Goal: Task Accomplishment & Management: Manage account settings

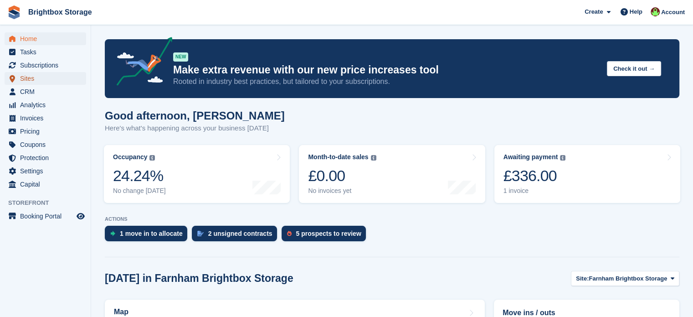
click at [30, 80] on span "Sites" at bounding box center [47, 78] width 55 height 13
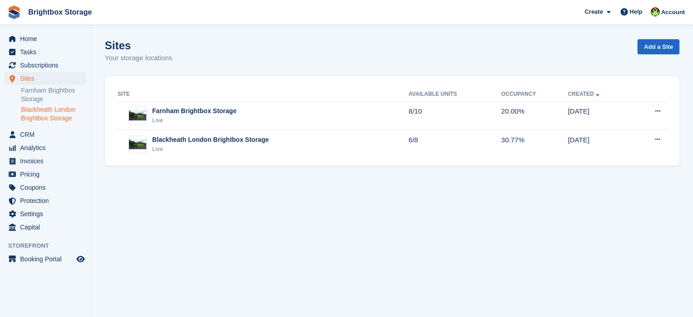
click at [53, 117] on link "Blackheath London Brightbox Storage" at bounding box center [53, 113] width 65 height 17
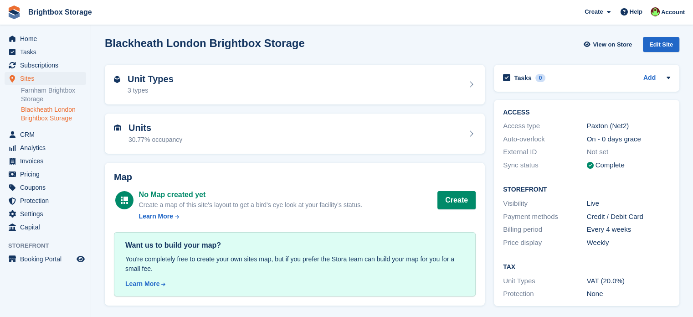
scroll to position [3, 0]
click at [41, 90] on link "Farnham Brightbox Storage" at bounding box center [53, 94] width 65 height 17
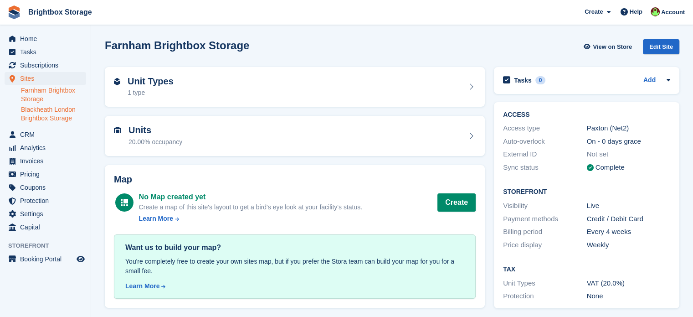
click at [55, 114] on link "Blackheath London Brightbox Storage" at bounding box center [53, 113] width 65 height 17
click at [51, 95] on link "Farnham Brightbox Storage" at bounding box center [53, 94] width 65 height 17
click at [29, 32] on span "Home" at bounding box center [47, 38] width 55 height 13
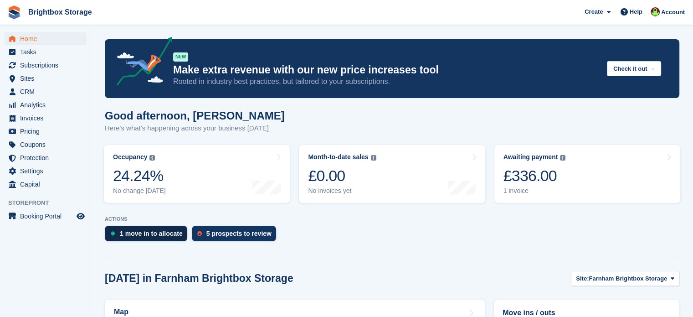
click at [148, 230] on div "1 move in to allocate" at bounding box center [151, 233] width 63 height 7
click at [39, 65] on span "Subscriptions" at bounding box center [47, 65] width 55 height 13
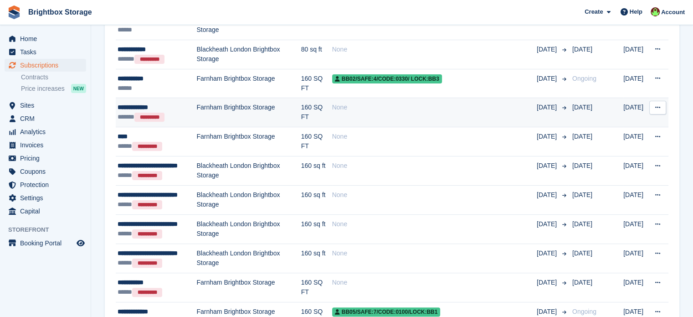
scroll to position [47, 0]
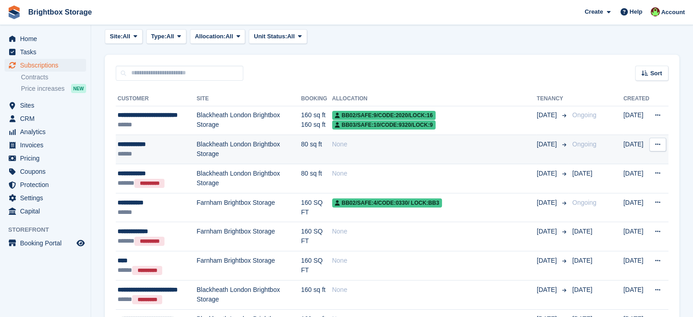
click at [658, 140] on button at bounding box center [657, 145] width 17 height 14
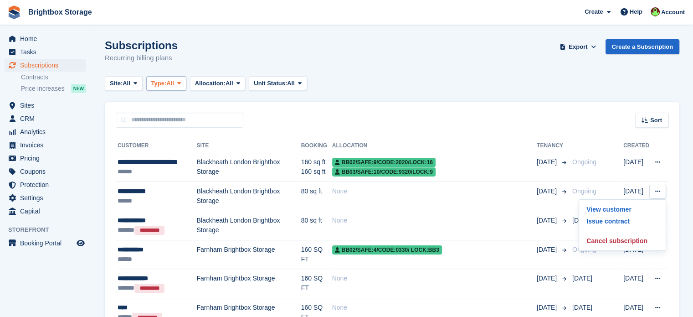
scroll to position [0, 0]
click at [37, 66] on span "Subscriptions" at bounding box center [47, 65] width 55 height 13
click at [49, 244] on span "Booking Portal" at bounding box center [47, 243] width 55 height 13
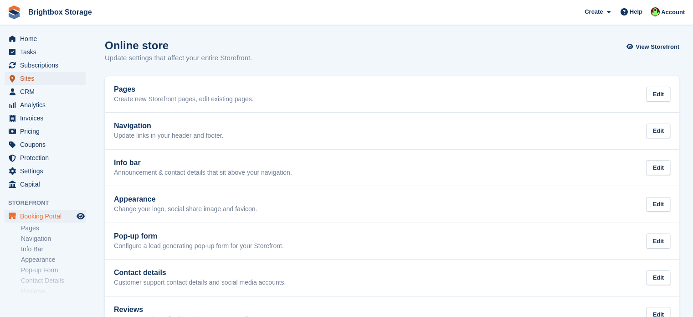
click at [32, 78] on span "Sites" at bounding box center [47, 78] width 55 height 13
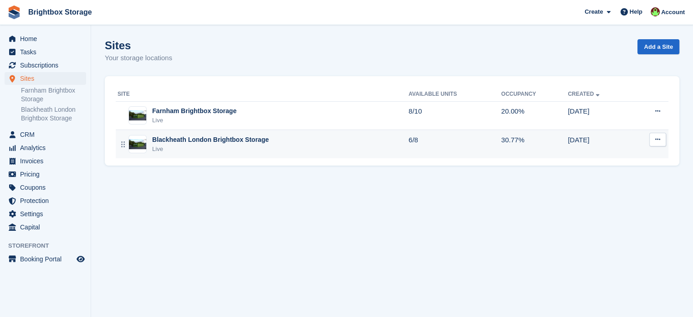
click at [233, 142] on div "Blackheath London Brightbox Storage" at bounding box center [210, 140] width 117 height 10
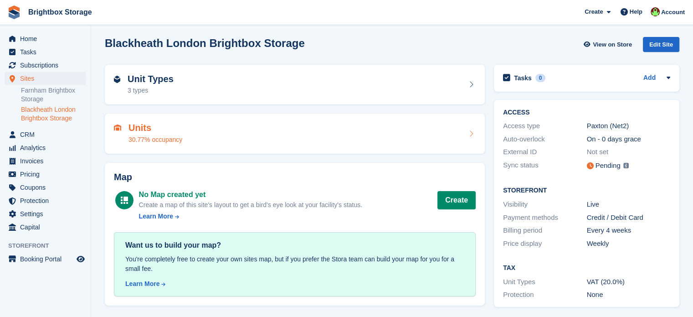
scroll to position [4, 0]
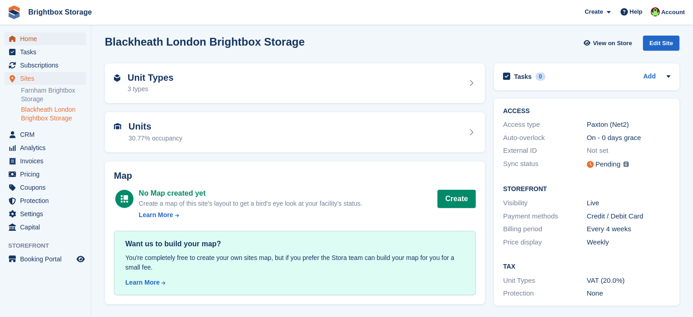
click at [31, 36] on span "Home" at bounding box center [47, 38] width 55 height 13
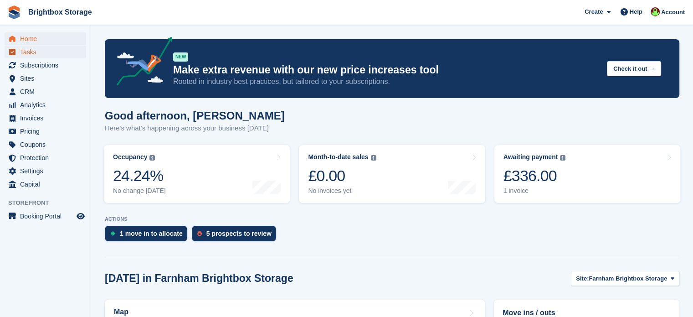
click at [24, 51] on span "Tasks" at bounding box center [47, 52] width 55 height 13
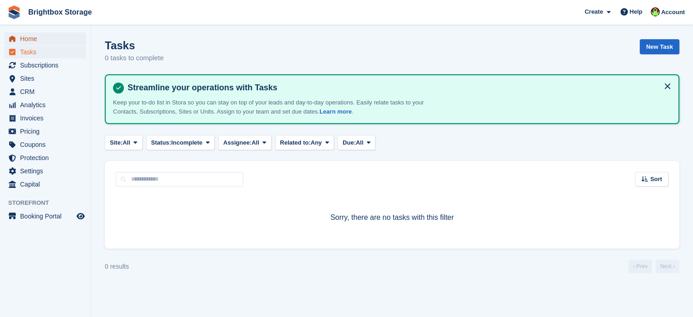
click at [38, 41] on span "Home" at bounding box center [47, 38] width 55 height 13
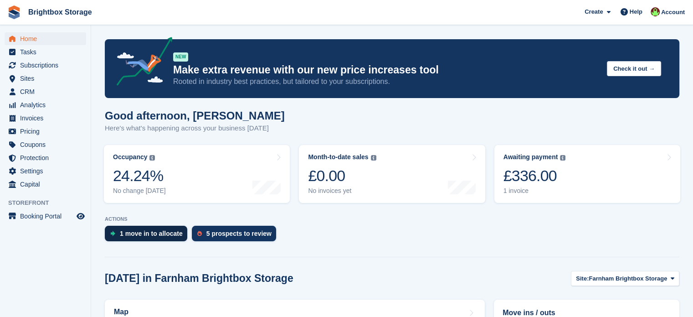
click at [151, 233] on div "1 move in to allocate" at bounding box center [151, 233] width 63 height 7
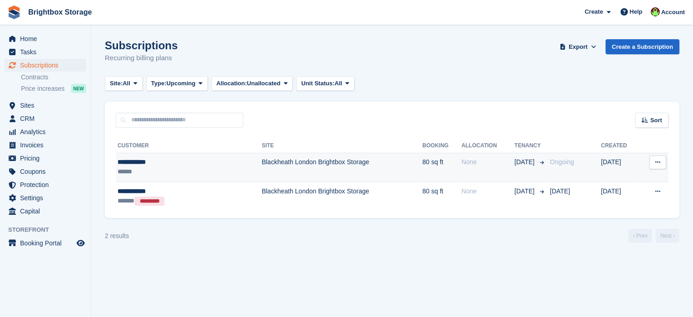
click at [660, 163] on button at bounding box center [657, 162] width 17 height 14
click at [422, 168] on td "80 sq ft" at bounding box center [441, 167] width 39 height 29
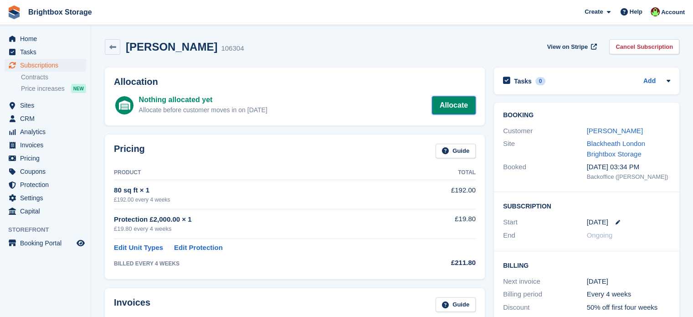
click at [452, 105] on link "Allocate" at bounding box center [454, 105] width 44 height 18
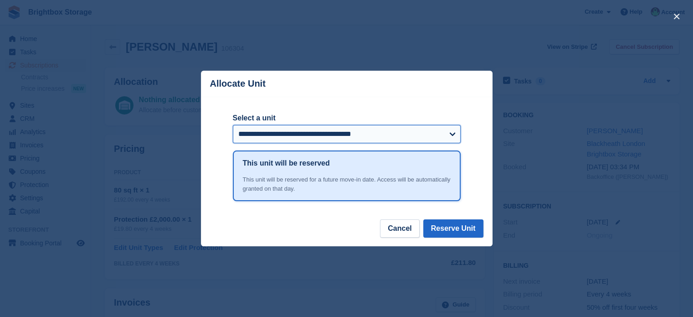
click at [332, 131] on select "**********" at bounding box center [347, 134] width 228 height 18
select select "******"
click at [233, 126] on select "**********" at bounding box center [347, 134] width 228 height 18
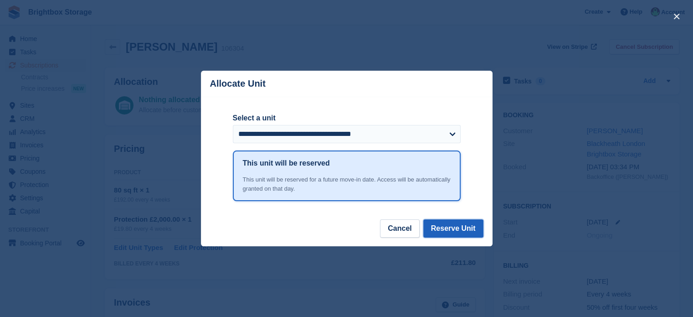
click at [468, 230] on button "Reserve Unit" at bounding box center [453, 228] width 60 height 18
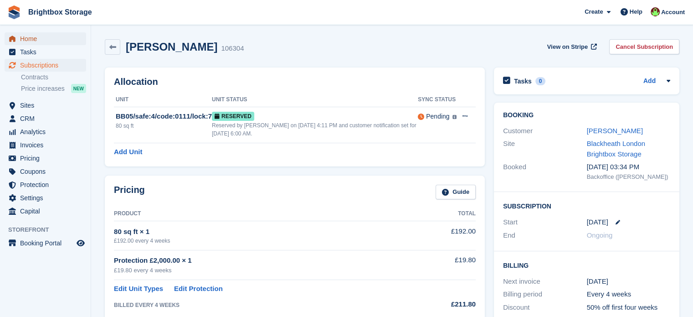
click at [35, 37] on span "Home" at bounding box center [47, 38] width 55 height 13
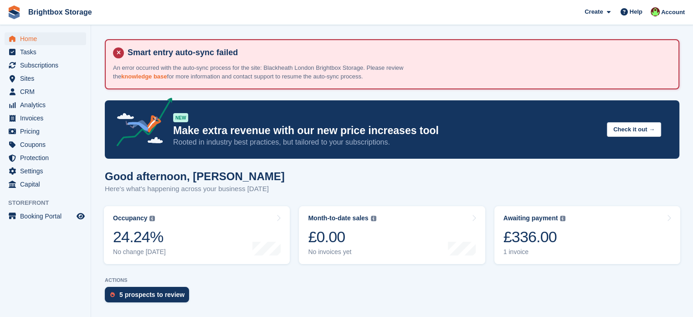
click at [146, 76] on link "knowledge base" at bounding box center [144, 76] width 46 height 7
click at [137, 76] on link "knowledge base" at bounding box center [144, 76] width 46 height 7
click at [134, 77] on link "knowledge base" at bounding box center [144, 76] width 46 height 7
drag, startPoint x: 32, startPoint y: 40, endPoint x: 47, endPoint y: 39, distance: 14.6
click at [32, 40] on span "Home" at bounding box center [47, 38] width 55 height 13
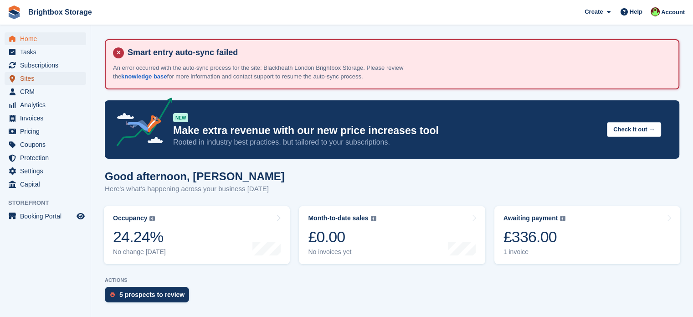
click at [40, 79] on span "Sites" at bounding box center [47, 78] width 55 height 13
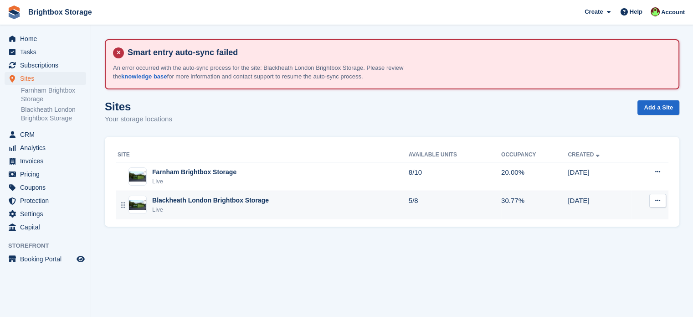
click at [338, 201] on div "Blackheath London Brightbox Storage Live" at bounding box center [263, 205] width 291 height 19
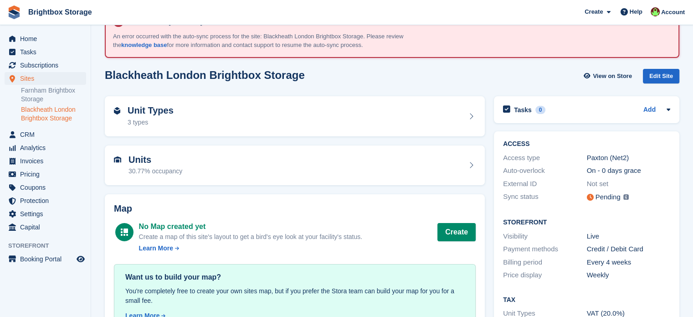
scroll to position [64, 0]
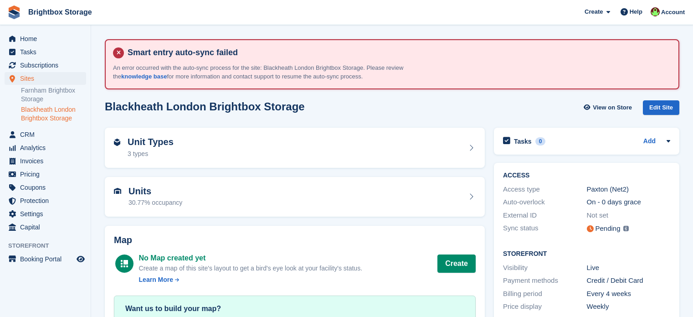
scroll to position [64, 0]
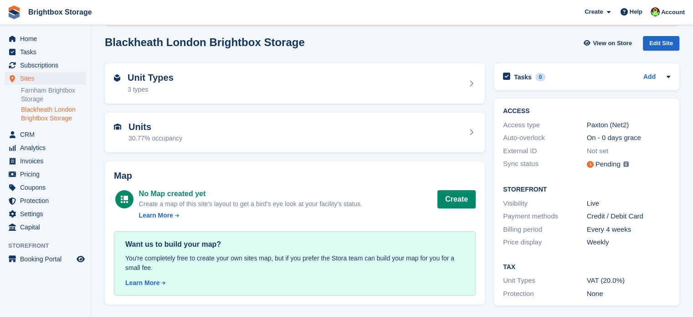
click at [626, 164] on img at bounding box center [625, 163] width 5 height 5
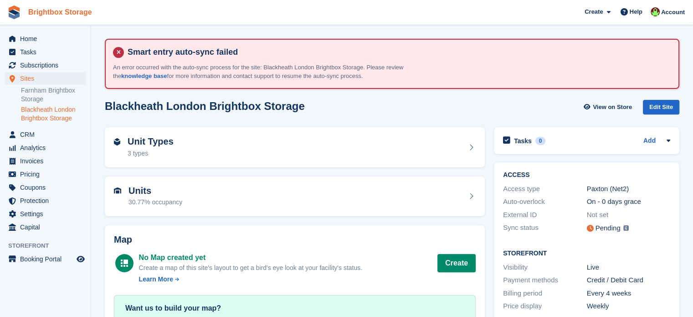
scroll to position [0, 0]
click at [35, 80] on span "Sites" at bounding box center [47, 78] width 55 height 13
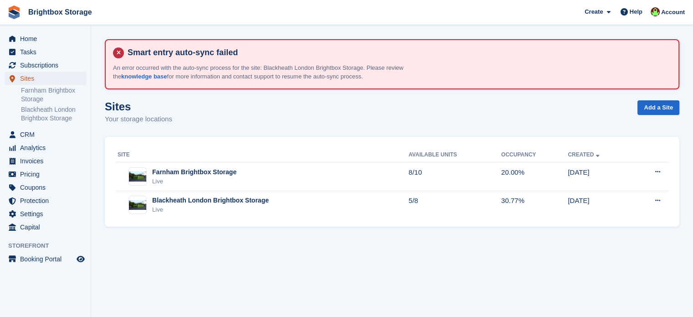
click at [34, 80] on span "Sites" at bounding box center [47, 78] width 55 height 13
click at [59, 114] on link "Blackheath London Brightbox Storage" at bounding box center [53, 113] width 65 height 17
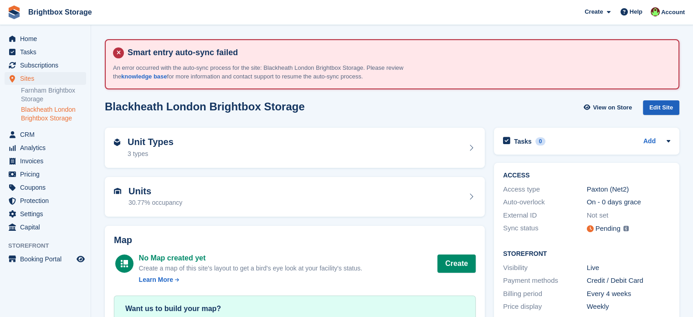
click at [667, 107] on div "Edit Site" at bounding box center [661, 107] width 36 height 15
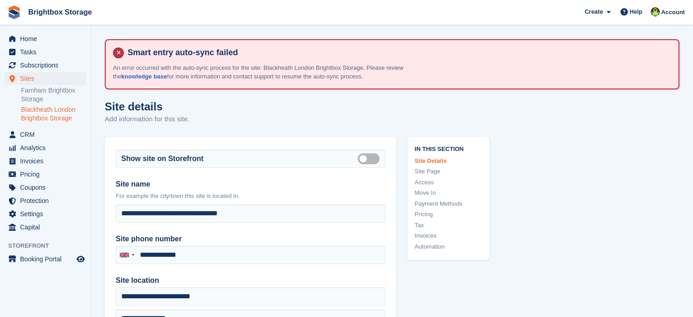
type input "**********"
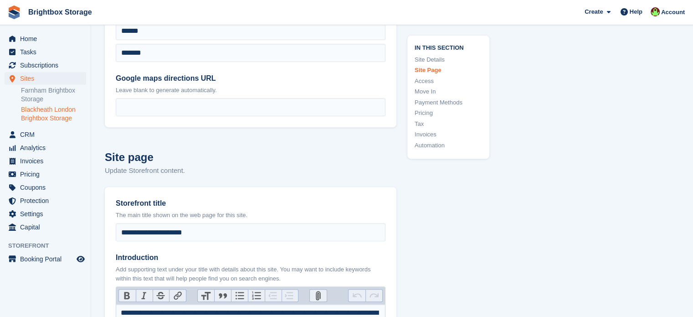
scroll to position [319, 0]
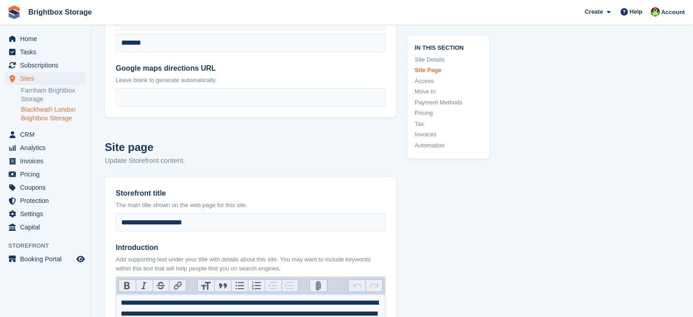
click at [429, 82] on link "Access" at bounding box center [448, 81] width 67 height 9
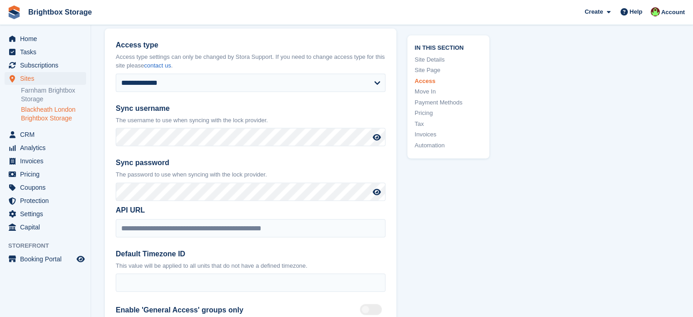
scroll to position [1940, 0]
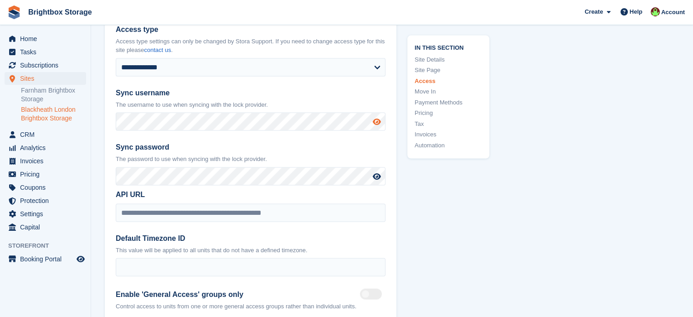
click at [376, 125] on icon at bounding box center [377, 121] width 8 height 7
click at [379, 180] on icon at bounding box center [377, 176] width 8 height 7
click at [379, 180] on icon at bounding box center [376, 176] width 9 height 7
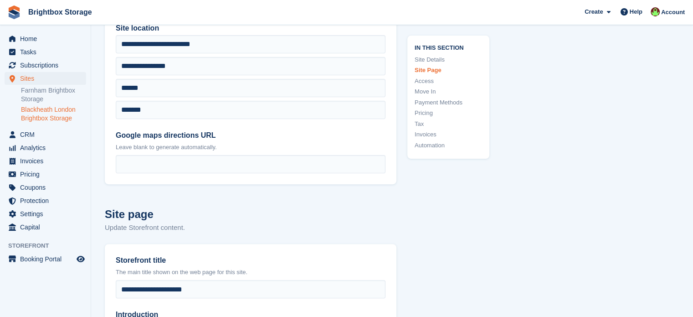
scroll to position [0, 0]
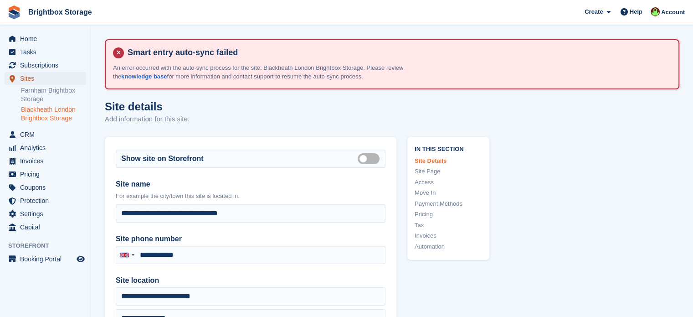
click at [34, 80] on span "Sites" at bounding box center [47, 78] width 55 height 13
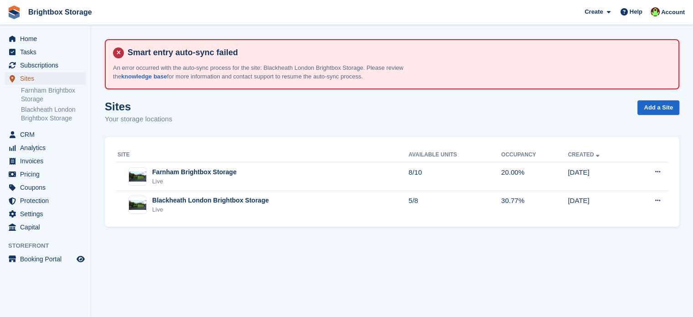
click at [38, 78] on span "Sites" at bounding box center [47, 78] width 55 height 13
click at [50, 115] on link "Blackheath London Brightbox Storage" at bounding box center [53, 113] width 65 height 17
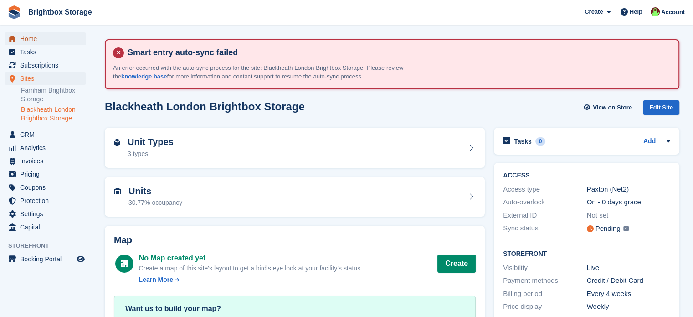
click at [45, 40] on span "Home" at bounding box center [47, 38] width 55 height 13
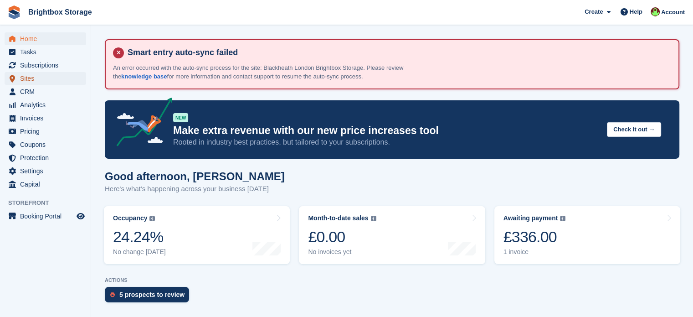
click at [35, 75] on span "Sites" at bounding box center [47, 78] width 55 height 13
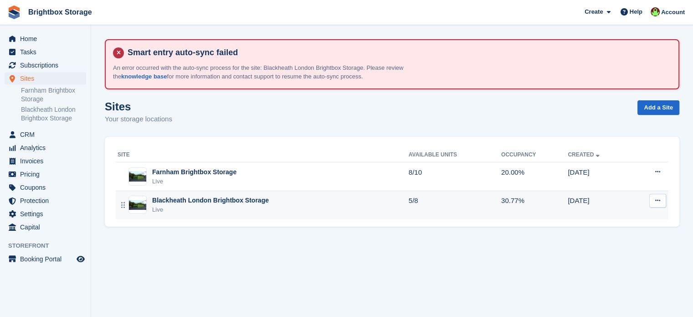
click at [275, 201] on div "Blackheath London Brightbox Storage Live" at bounding box center [263, 205] width 291 height 19
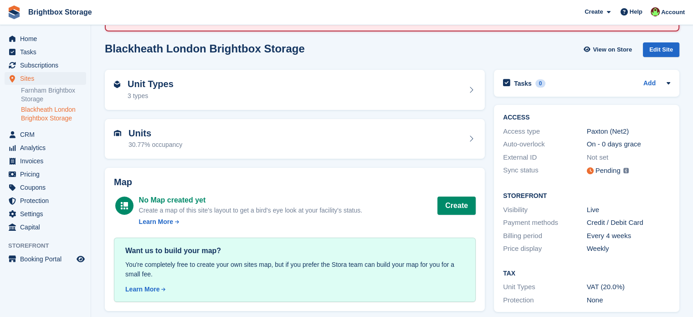
scroll to position [64, 0]
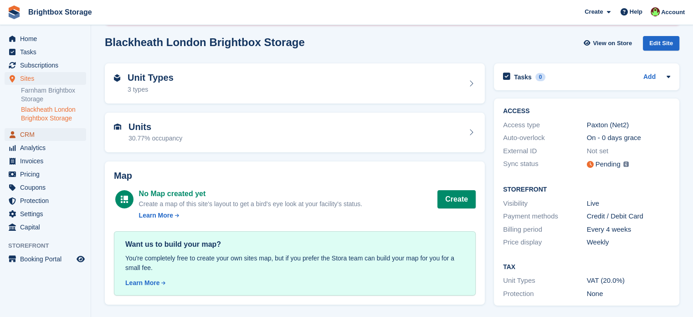
click at [40, 138] on span "CRM" at bounding box center [47, 134] width 55 height 13
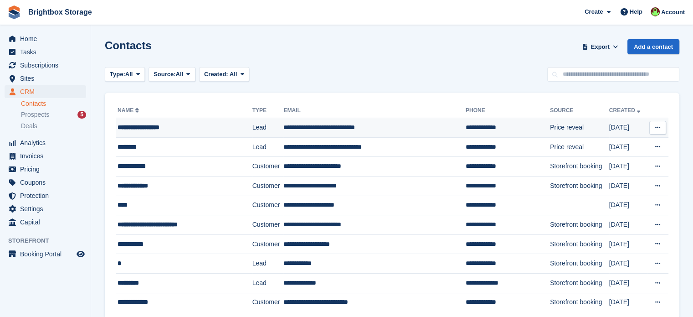
click at [659, 129] on icon at bounding box center [657, 127] width 5 height 6
click at [623, 165] on p "Delete contact" at bounding box center [622, 165] width 79 height 12
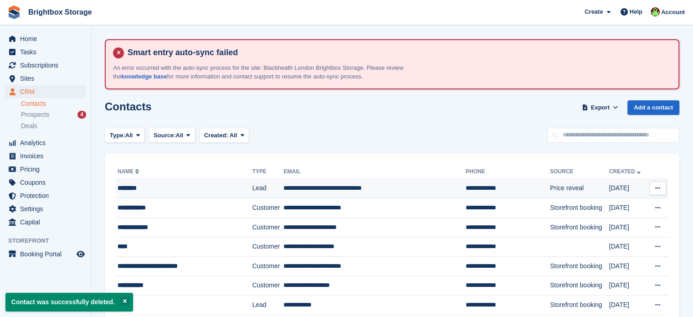
click at [656, 188] on icon at bounding box center [657, 188] width 5 height 6
click at [596, 224] on p "Delete contact" at bounding box center [622, 226] width 79 height 12
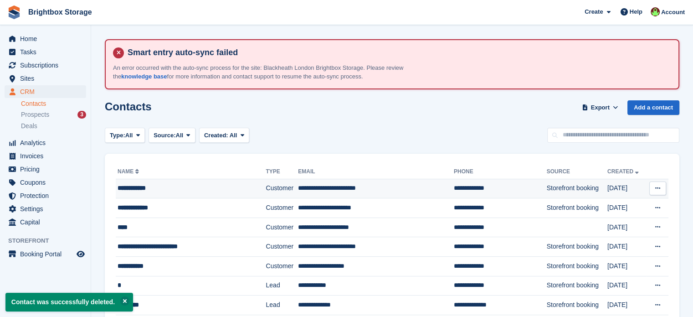
click at [138, 189] on div "**********" at bounding box center [181, 188] width 127 height 10
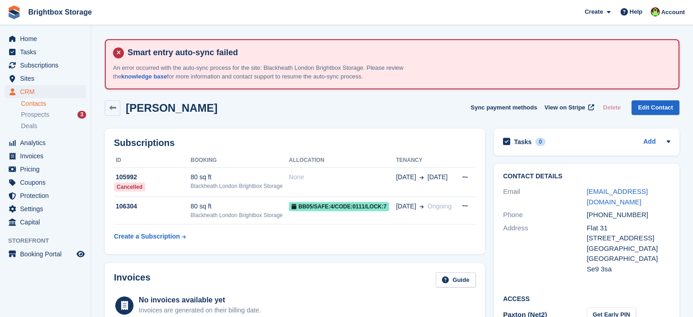
click at [39, 102] on link "Contacts" at bounding box center [53, 103] width 65 height 9
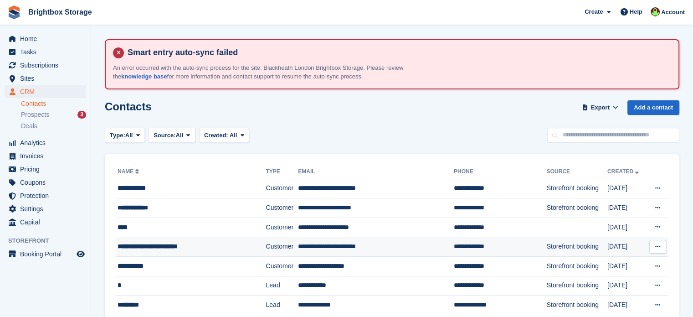
click at [283, 248] on td "Customer" at bounding box center [282, 247] width 32 height 20
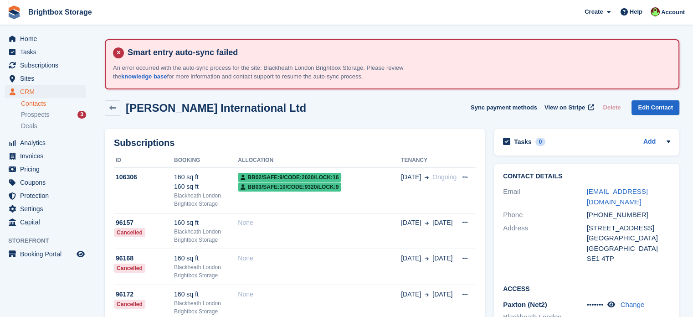
scroll to position [91, 0]
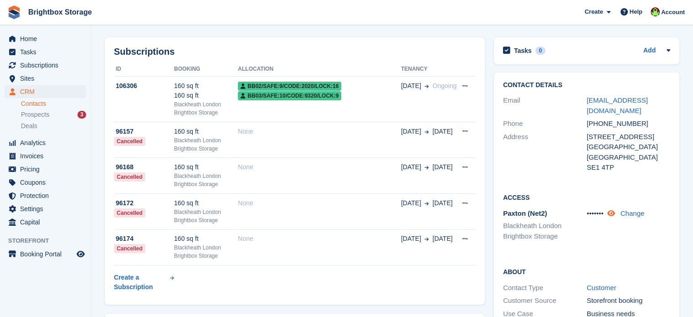
click at [615, 210] on icon at bounding box center [611, 213] width 8 height 7
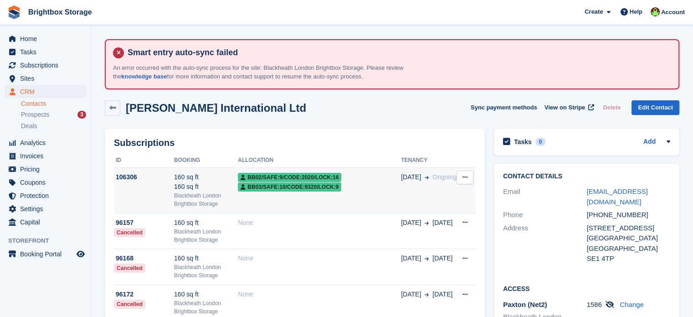
scroll to position [0, 0]
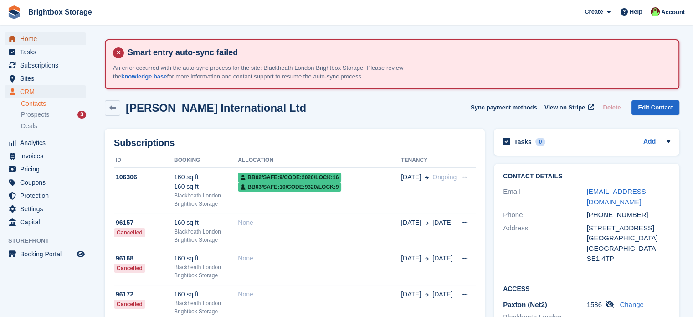
click at [39, 37] on span "Home" at bounding box center [47, 38] width 55 height 13
